Goal: Check status

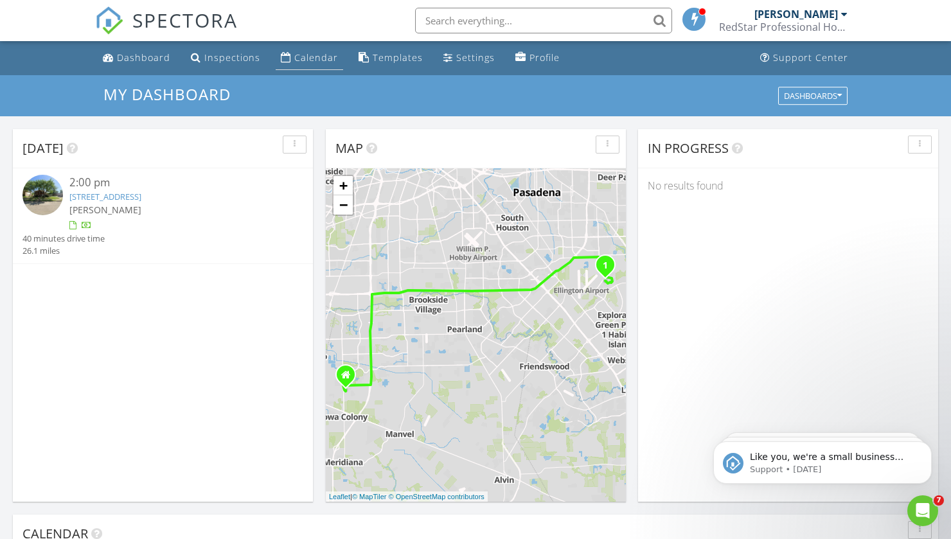
click at [283, 57] on div "Calendar" at bounding box center [286, 57] width 10 height 10
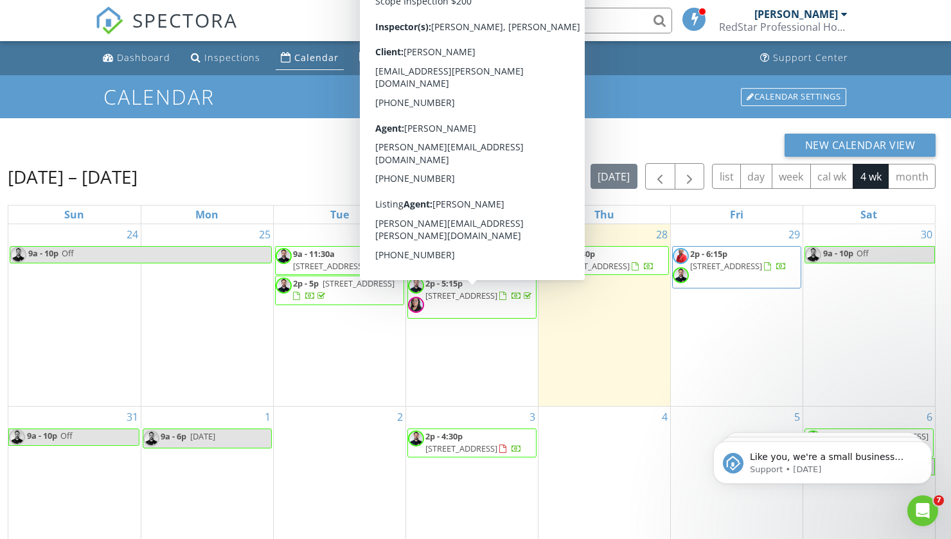
click at [452, 301] on span "[STREET_ADDRESS]" at bounding box center [461, 296] width 72 height 12
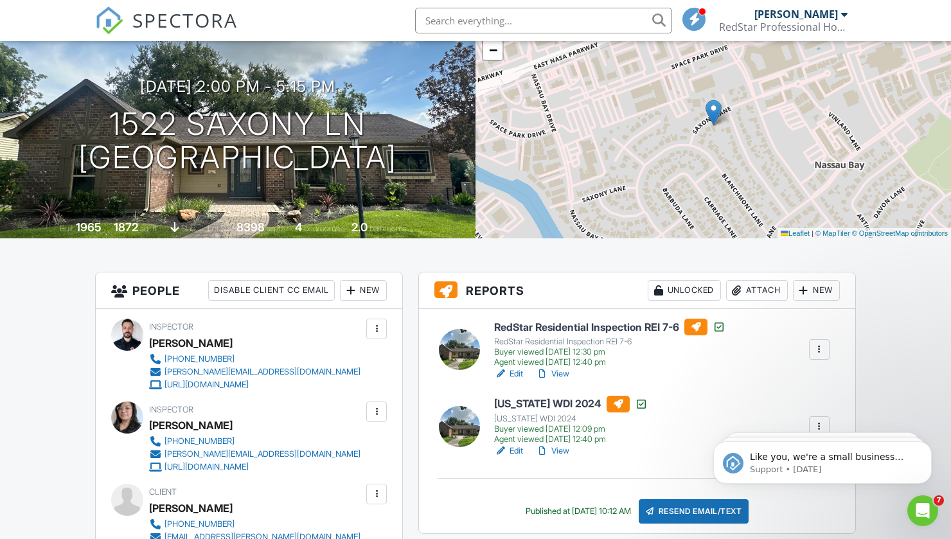
click at [564, 376] on link "View" at bounding box center [552, 373] width 33 height 13
